Goal: Transaction & Acquisition: Download file/media

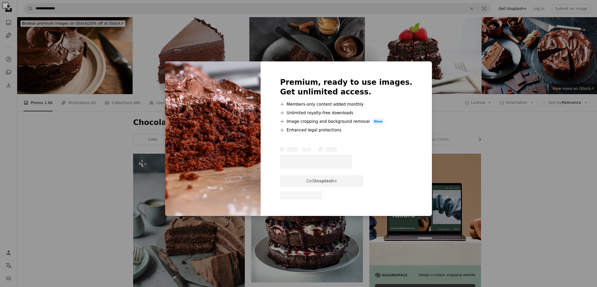
scroll to position [722, 0]
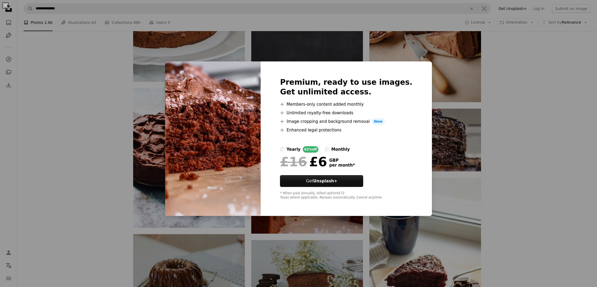
click at [125, 125] on div "An X shape Premium, ready to use images. Get unlimited access. A plus sign Memb…" at bounding box center [298, 143] width 597 height 287
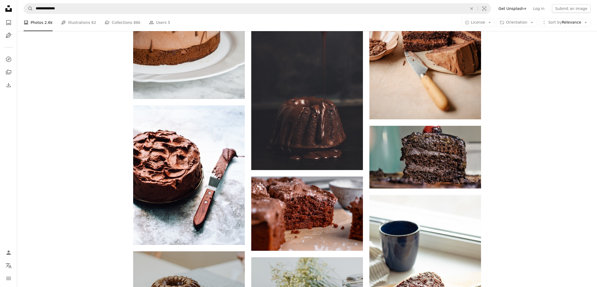
scroll to position [705, 0]
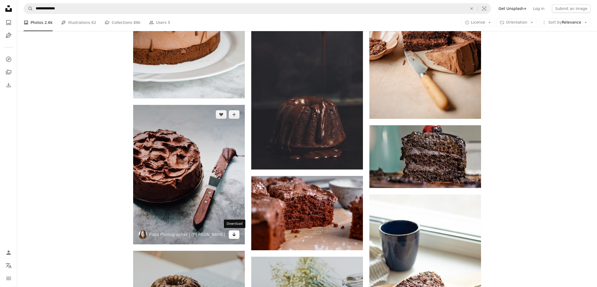
click at [233, 236] on icon "Arrow pointing down" at bounding box center [234, 235] width 4 height 6
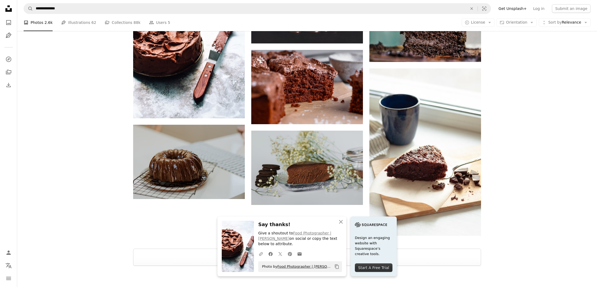
scroll to position [884, 0]
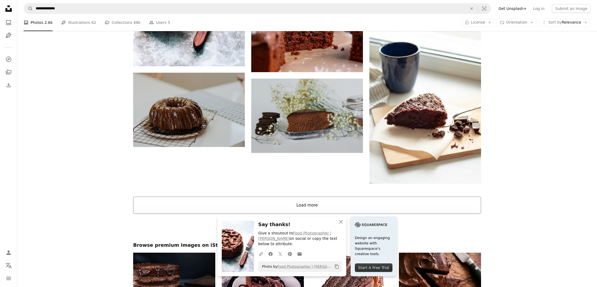
click at [283, 198] on button "Load more" at bounding box center [307, 205] width 348 height 17
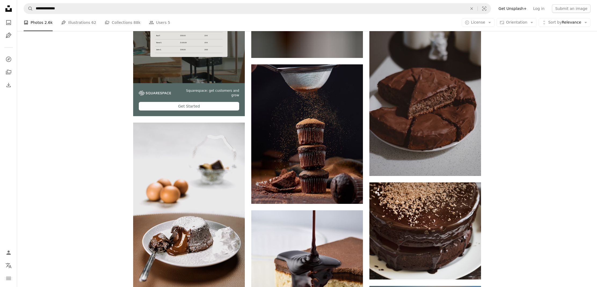
scroll to position [1239, 0]
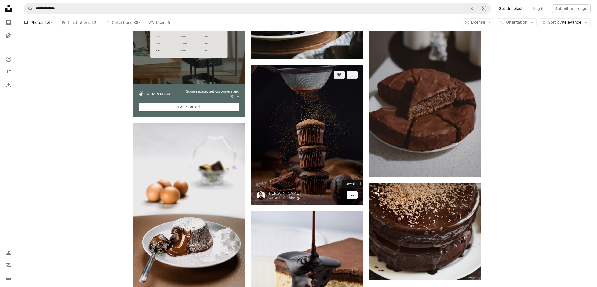
click at [355, 196] on link "Arrow pointing down" at bounding box center [352, 195] width 11 height 9
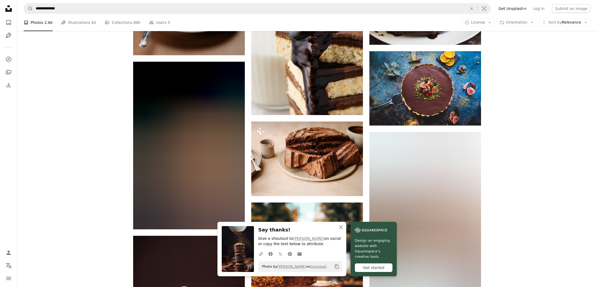
scroll to position [1475, 0]
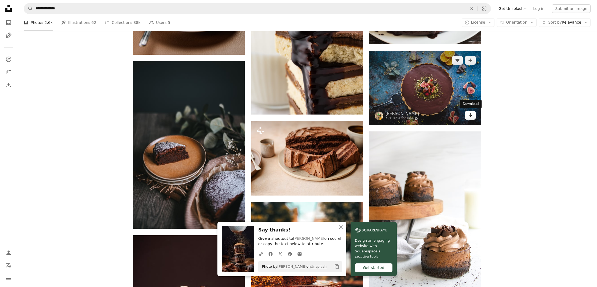
click at [473, 114] on link "Arrow pointing down" at bounding box center [470, 115] width 11 height 9
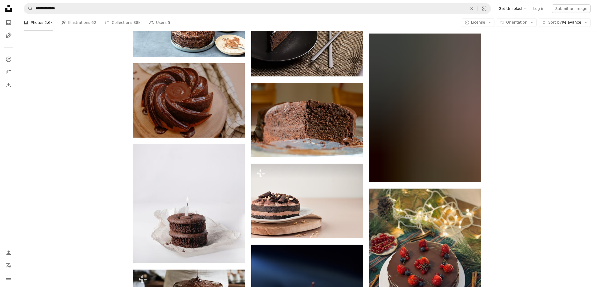
scroll to position [2993, 0]
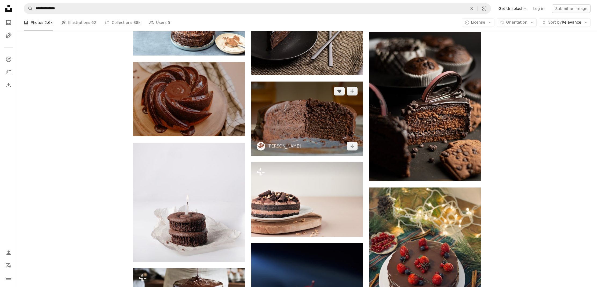
click at [354, 130] on img at bounding box center [307, 119] width 112 height 74
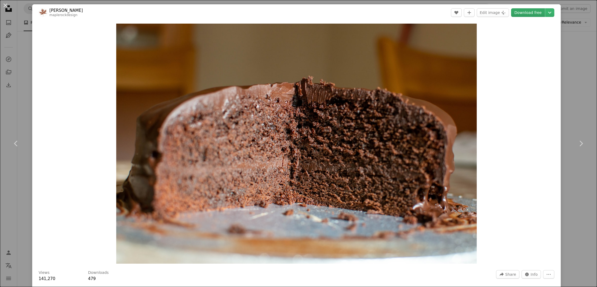
click at [541, 12] on link "Download free" at bounding box center [529, 12] width 34 height 9
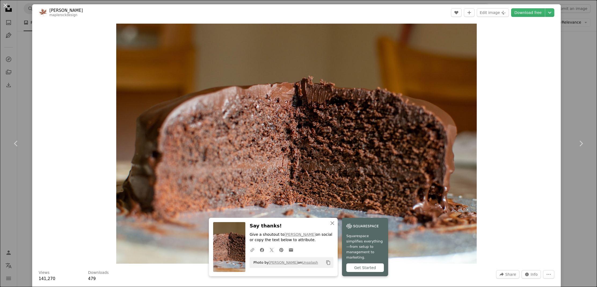
click at [583, 219] on div "An X shape Chevron left Chevron right [PERSON_NAME] maplerockdesign A heart A p…" at bounding box center [298, 143] width 597 height 287
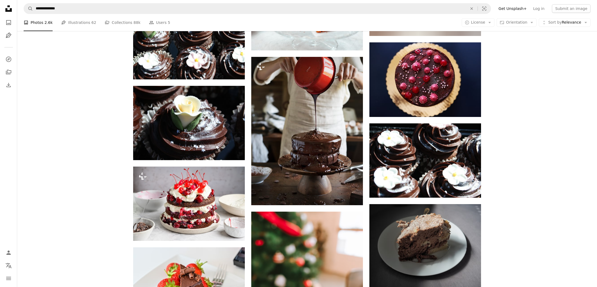
scroll to position [5313, 0]
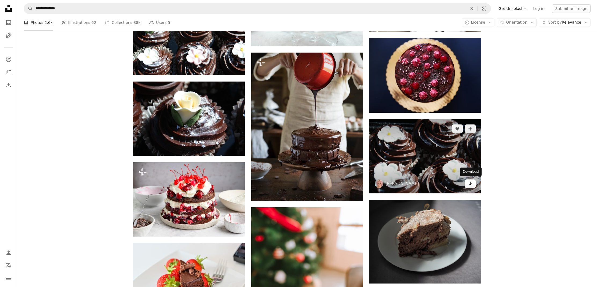
click at [470, 183] on icon "Download" at bounding box center [470, 184] width 3 height 4
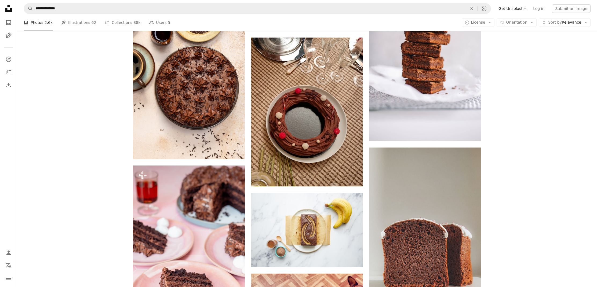
scroll to position [5723, 0]
